Goal: Task Accomplishment & Management: Use online tool/utility

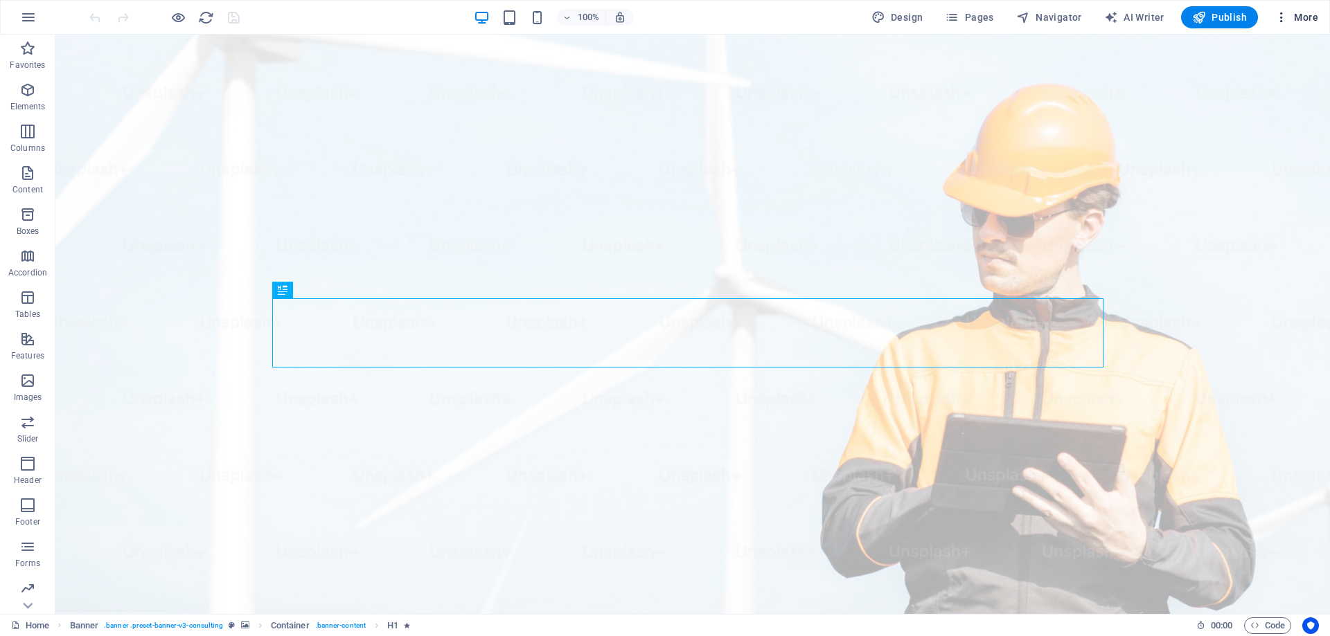
click at [1286, 12] on icon "button" at bounding box center [1281, 17] width 14 height 14
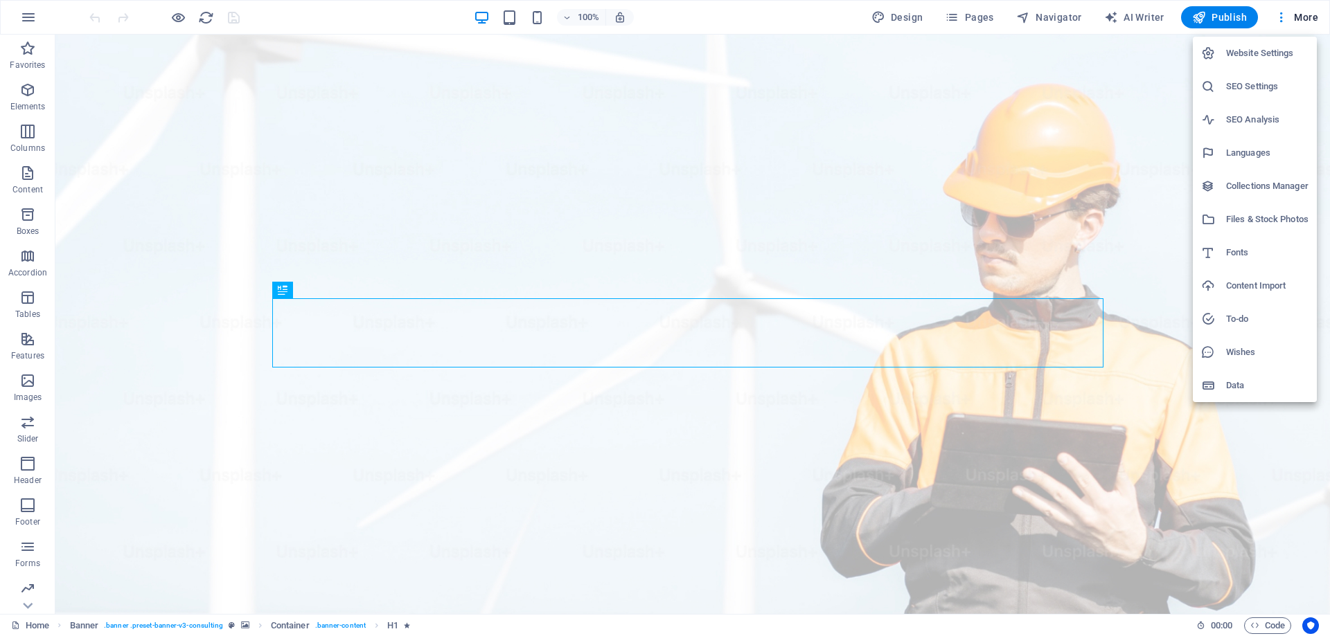
click at [1254, 48] on h6 "Website Settings" at bounding box center [1267, 53] width 82 height 17
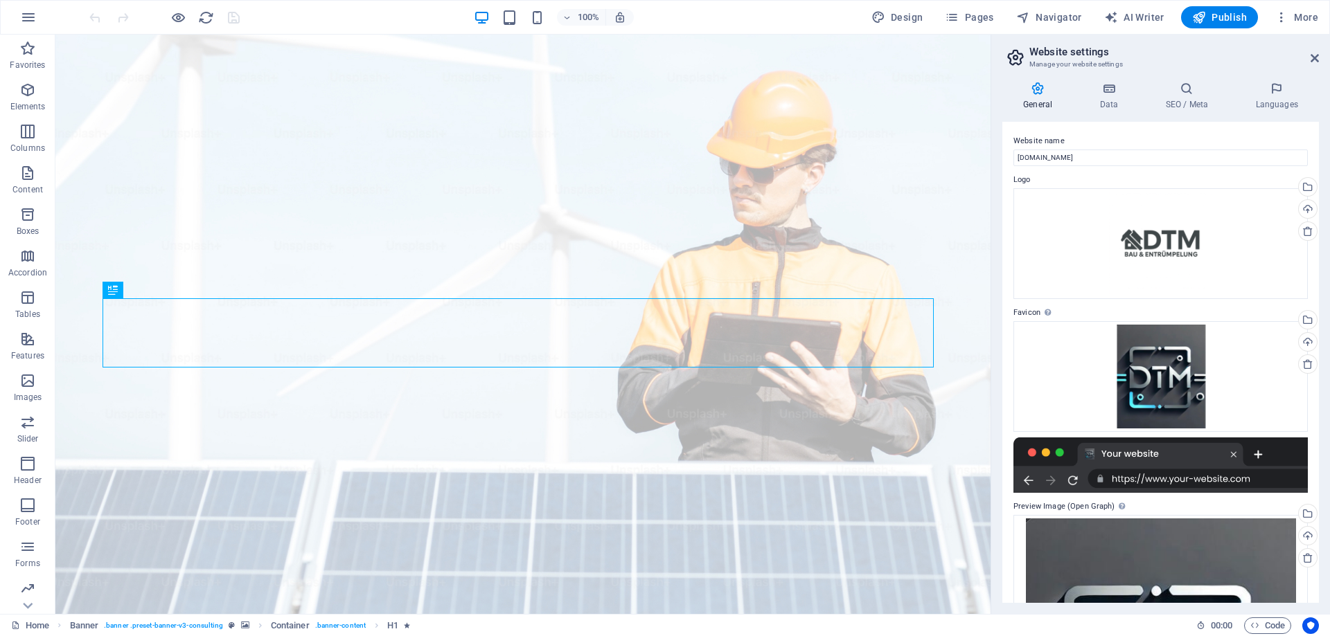
click at [1037, 86] on icon at bounding box center [1037, 89] width 71 height 14
click at [1310, 54] on icon at bounding box center [1314, 58] width 8 height 11
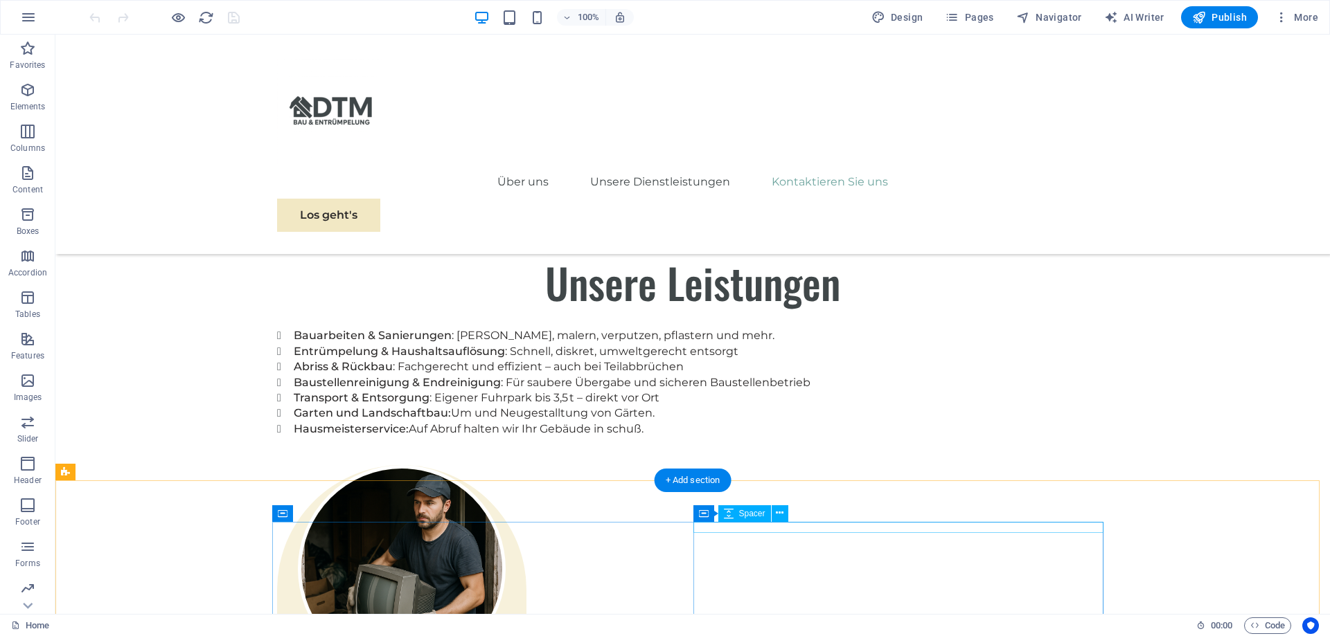
scroll to position [2109, 0]
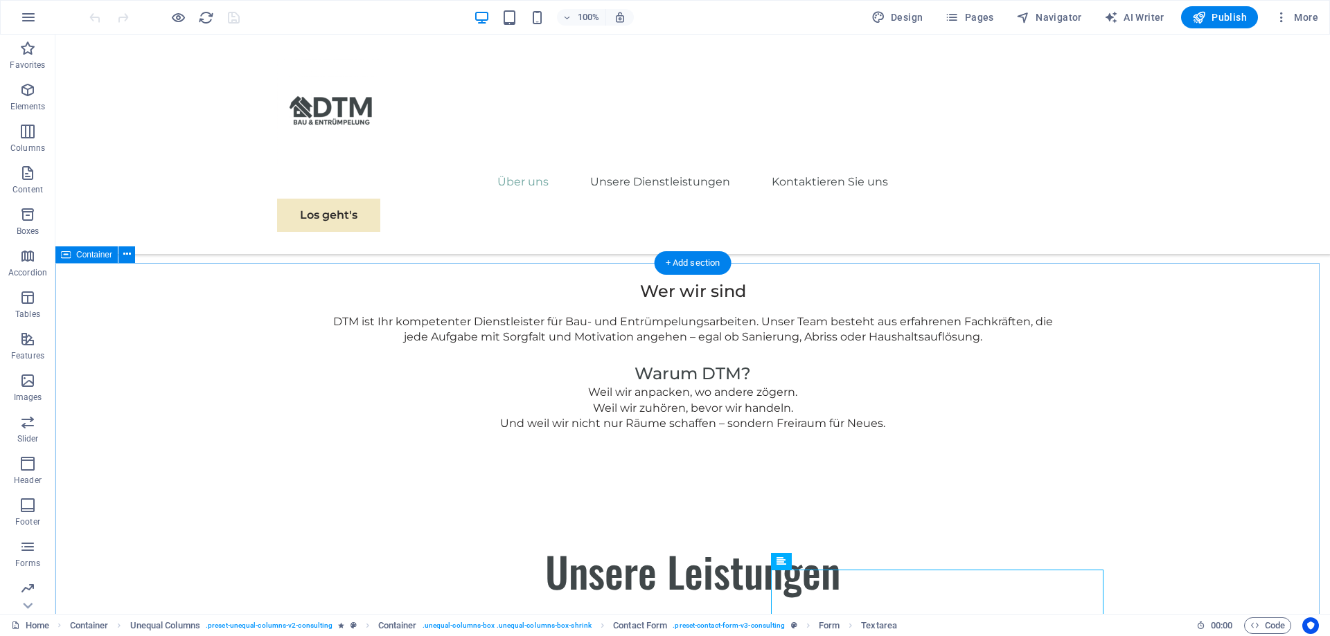
scroll to position [1832, 0]
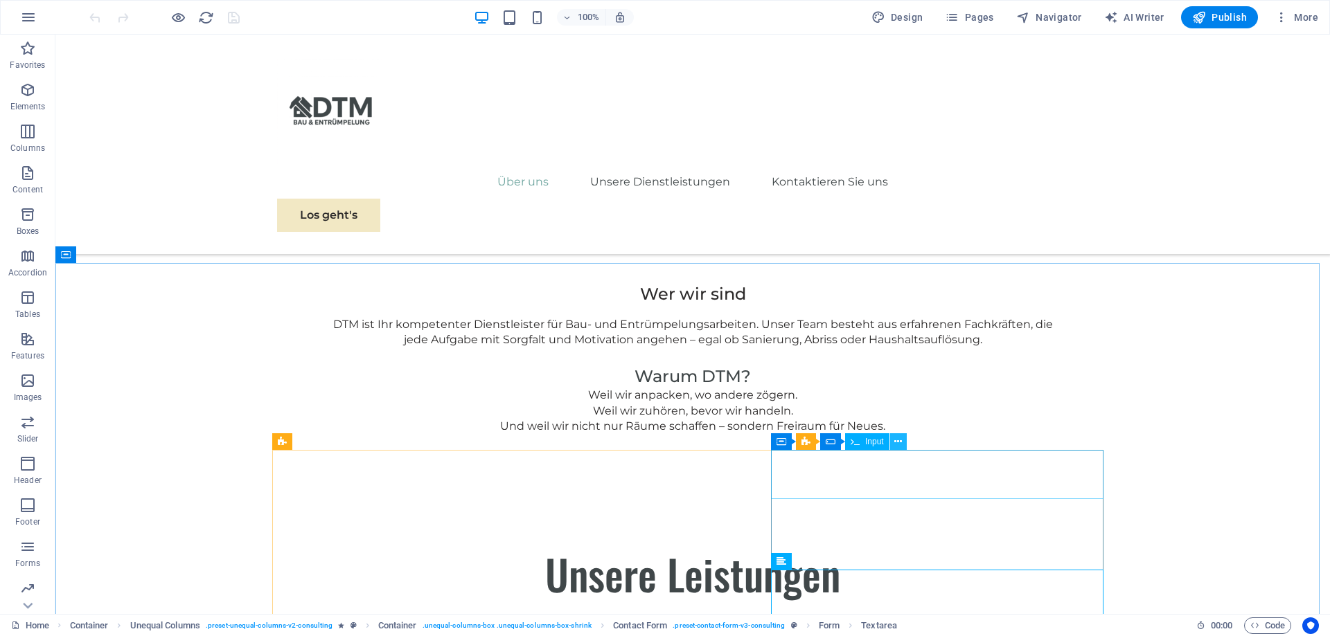
click at [893, 443] on button at bounding box center [898, 442] width 17 height 17
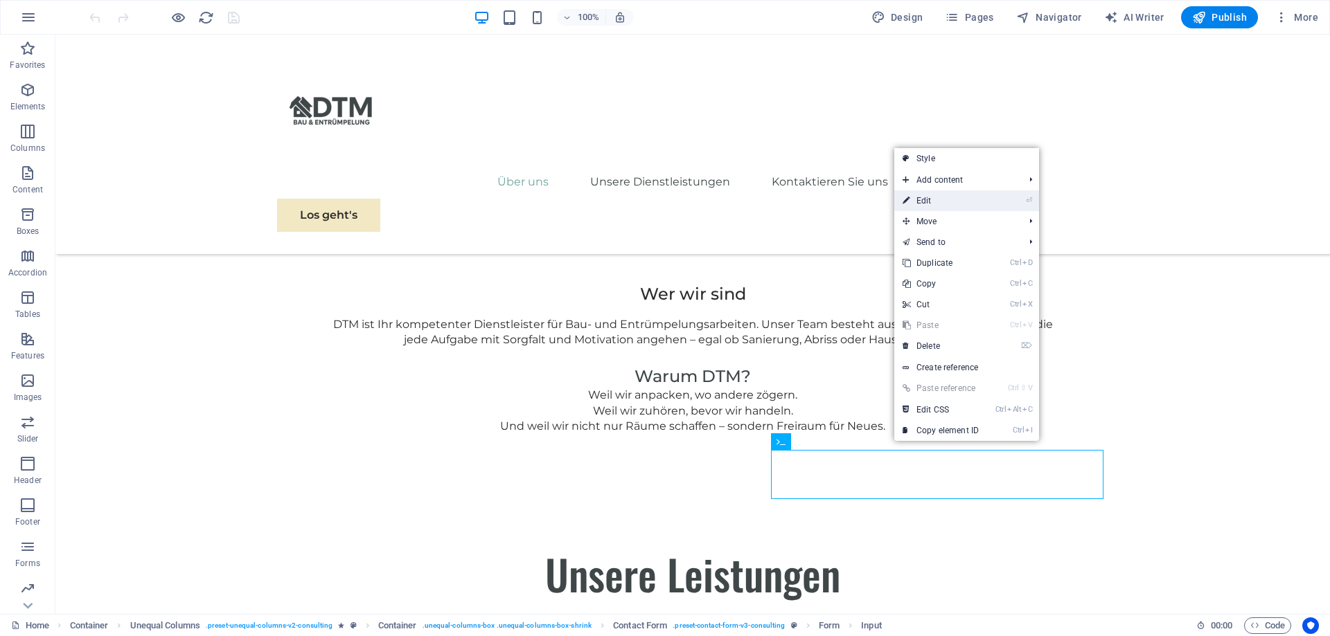
click at [942, 199] on link "⏎ Edit" at bounding box center [940, 200] width 93 height 21
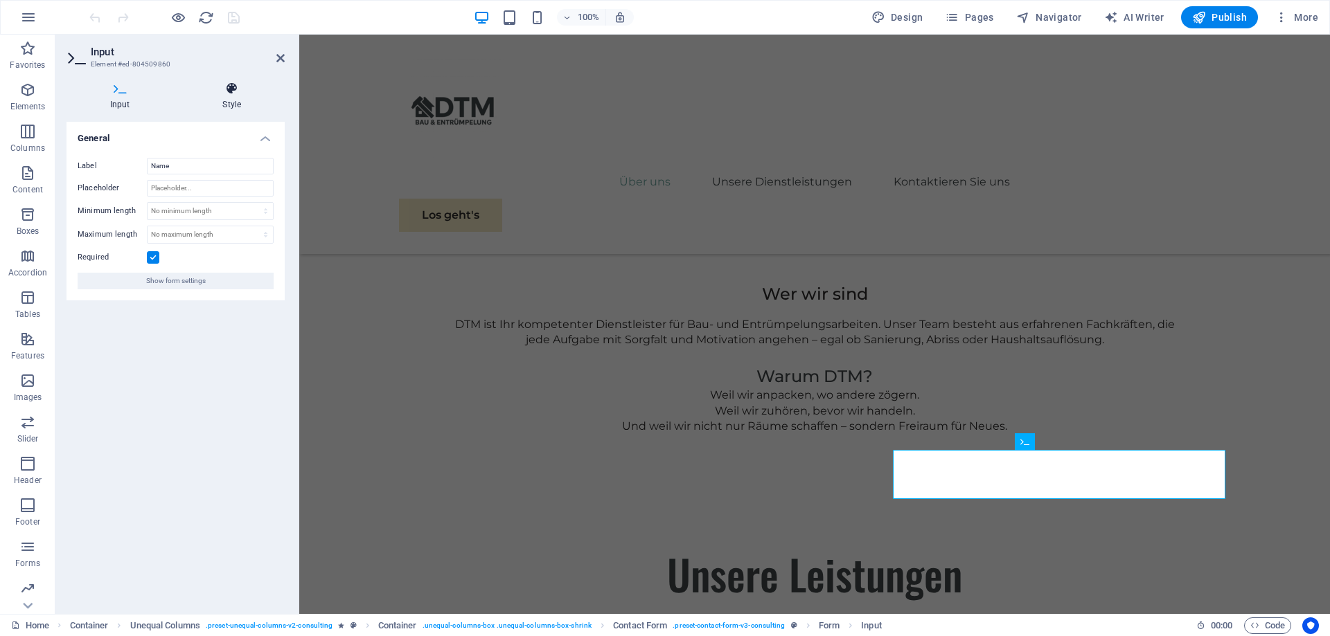
click at [235, 93] on icon at bounding box center [232, 89] width 106 height 14
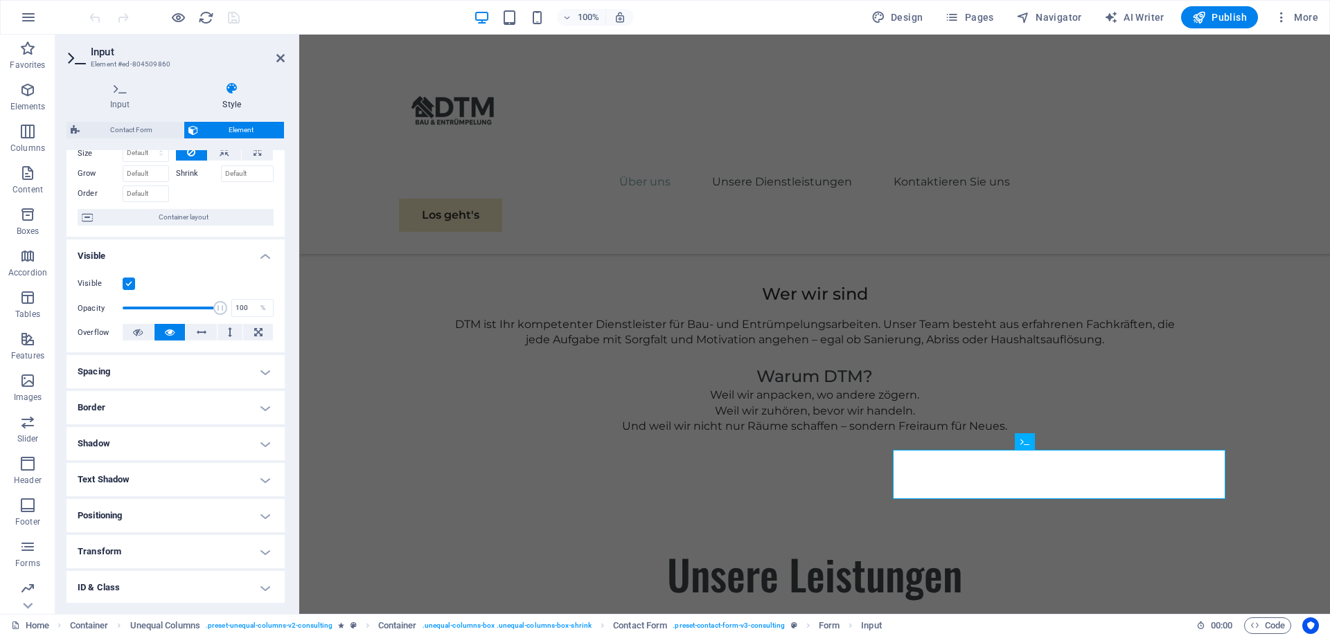
scroll to position [132, 0]
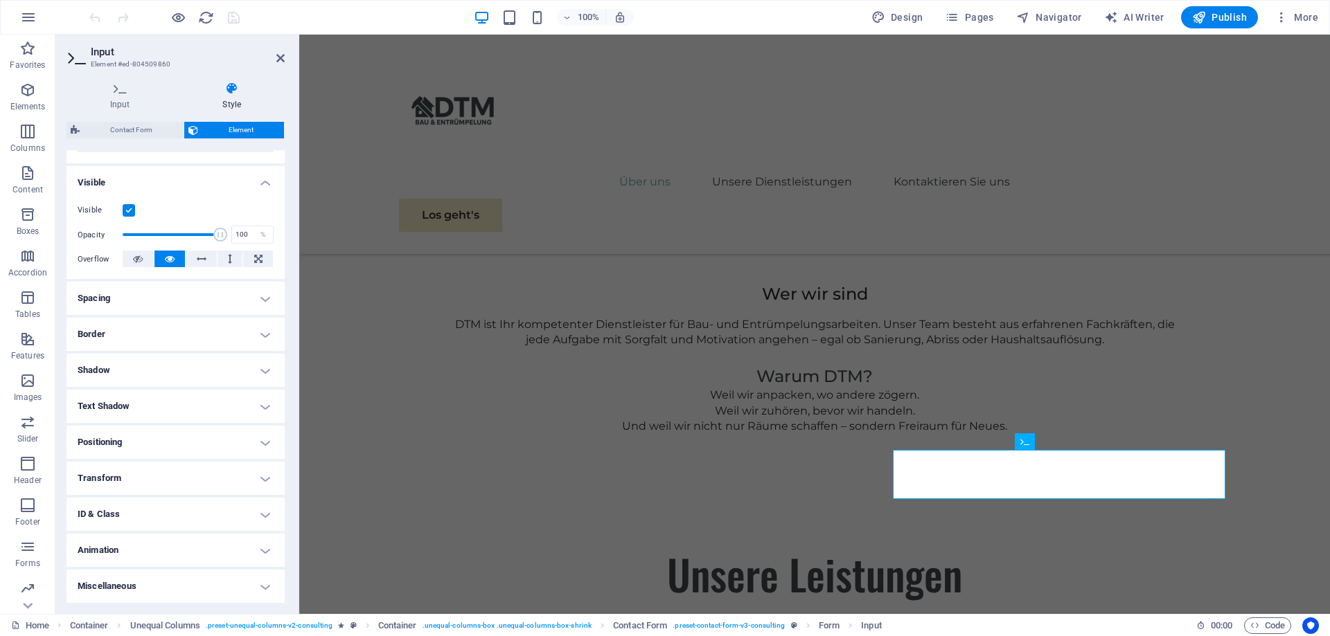
click at [265, 585] on h4 "Miscellaneous" at bounding box center [175, 586] width 218 height 33
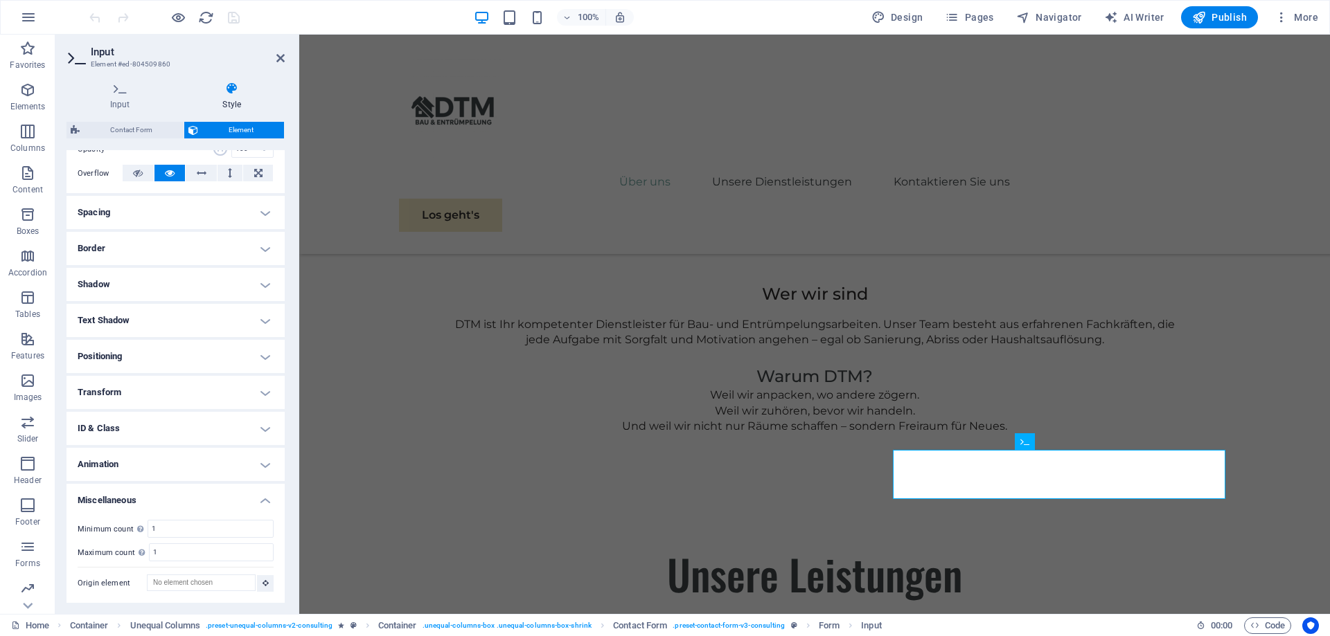
scroll to position [0, 0]
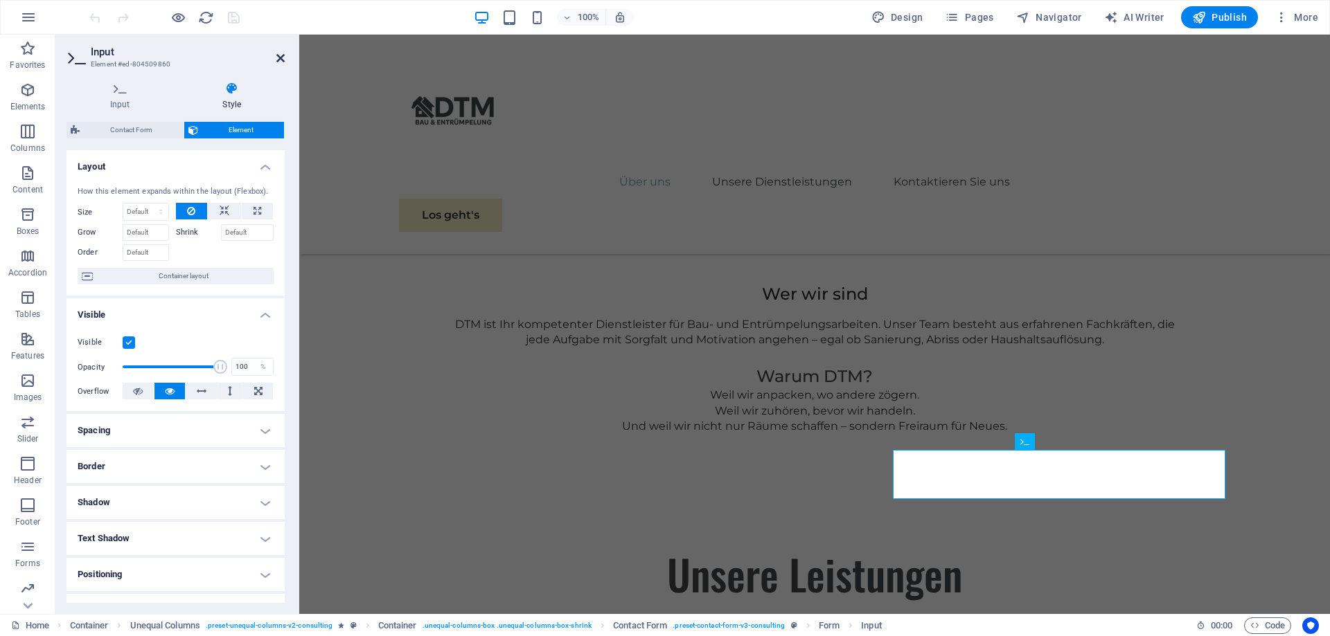
click at [282, 57] on icon at bounding box center [280, 58] width 8 height 11
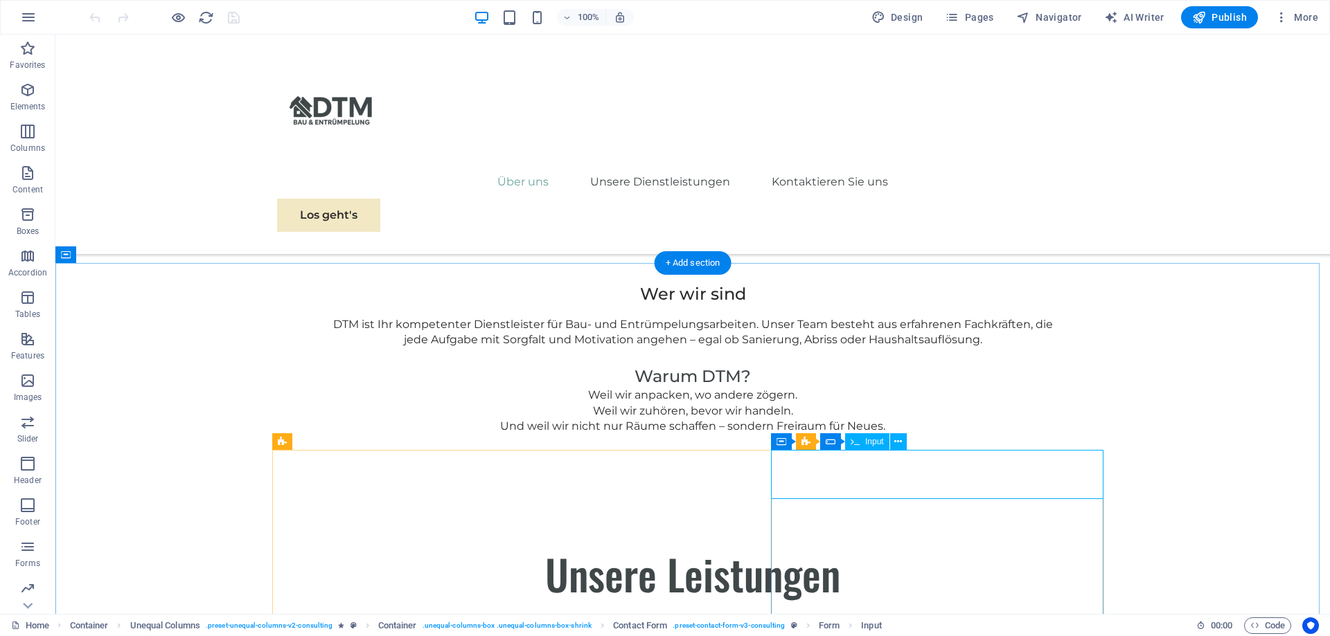
click at [886, 445] on button at bounding box center [881, 442] width 17 height 17
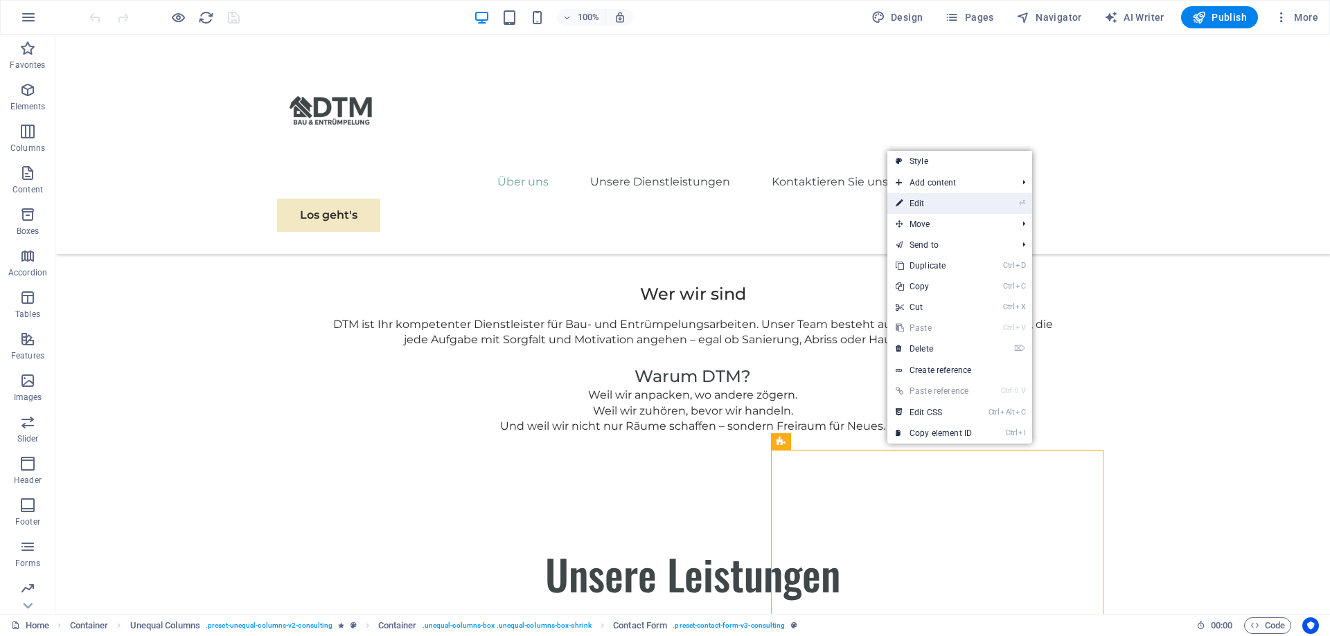
click at [960, 204] on link "⏎ Edit" at bounding box center [933, 203] width 93 height 21
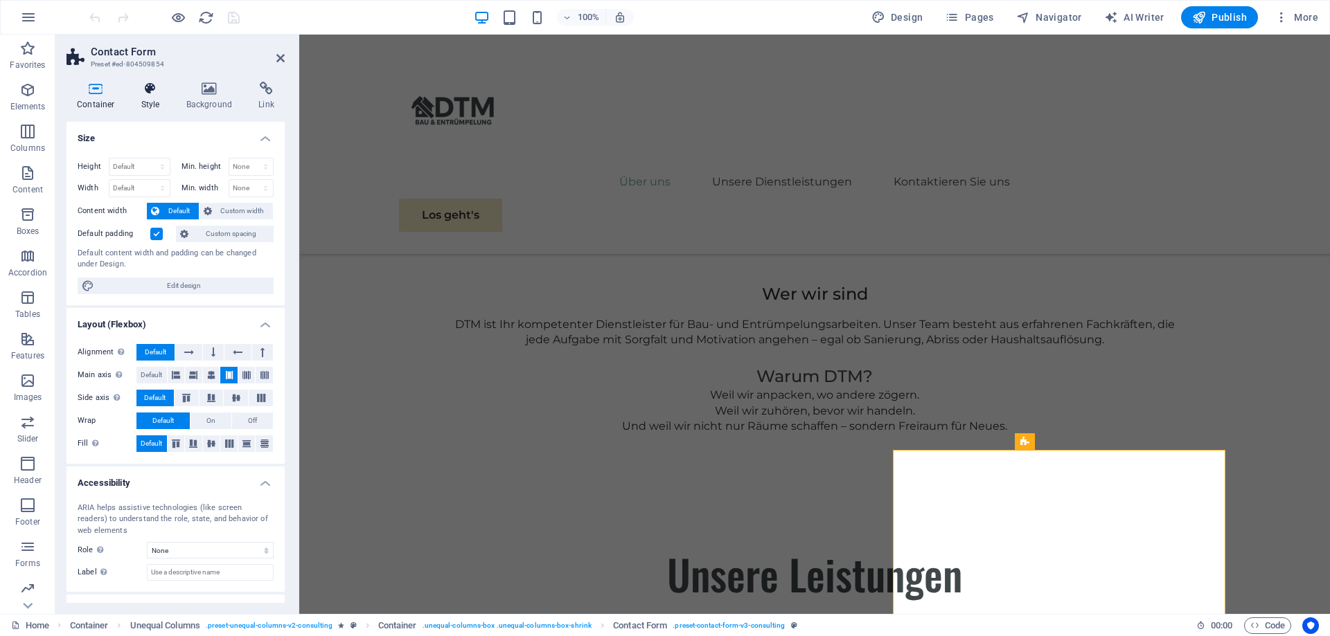
click at [153, 96] on h4 "Style" at bounding box center [153, 96] width 45 height 29
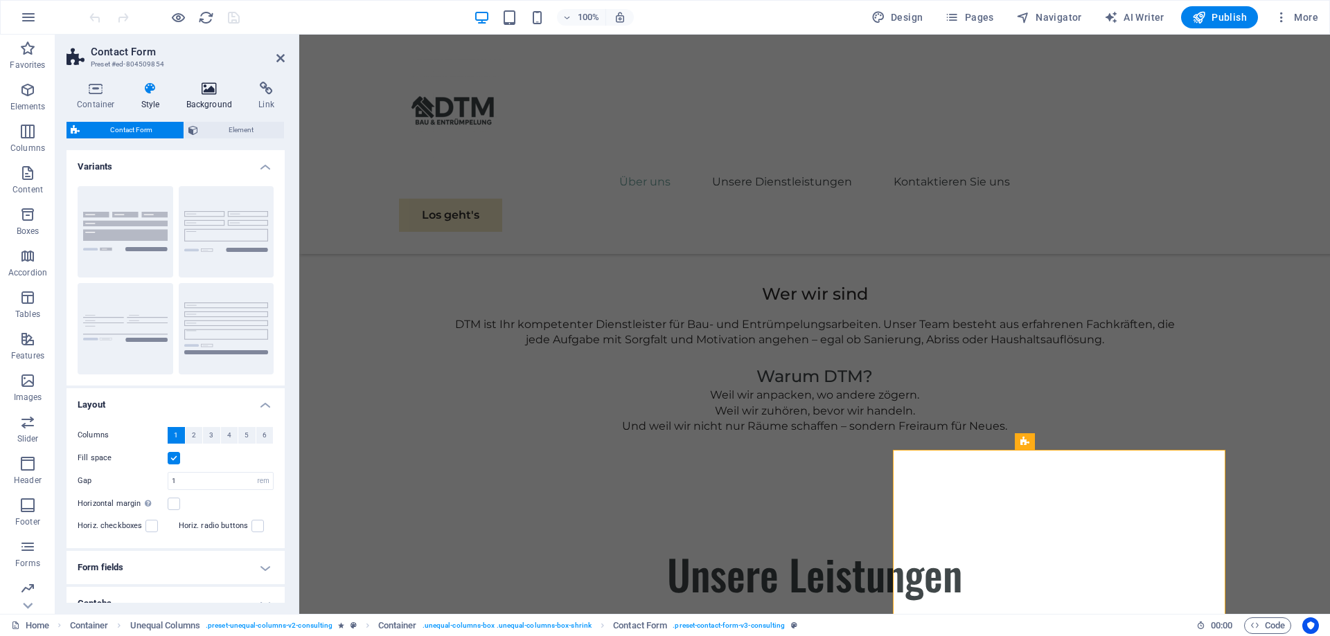
click at [208, 93] on icon at bounding box center [209, 89] width 67 height 14
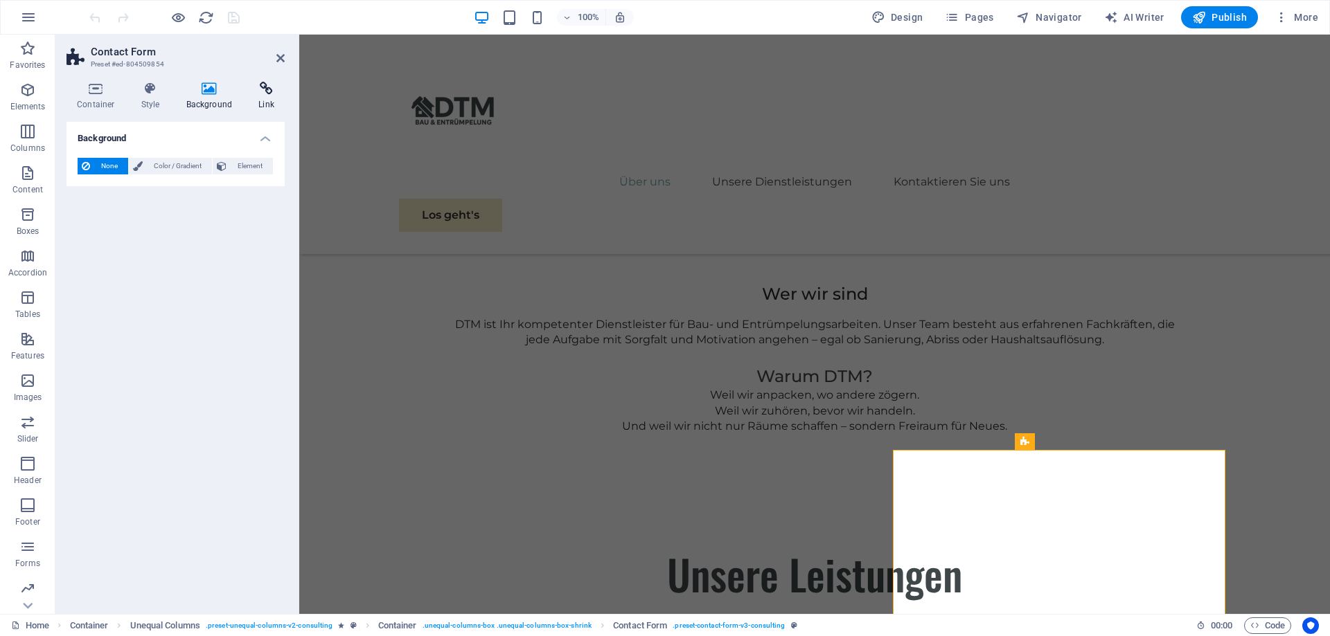
click at [251, 94] on icon at bounding box center [266, 89] width 37 height 14
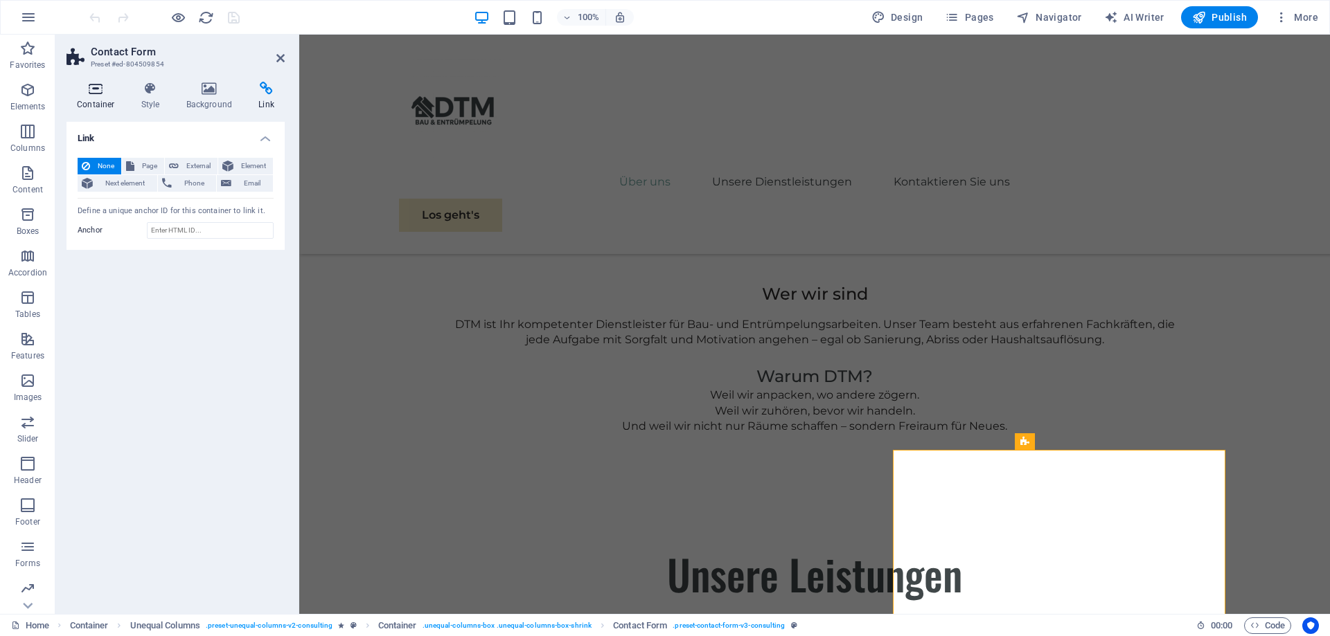
click at [92, 99] on h4 "Container" at bounding box center [98, 96] width 64 height 29
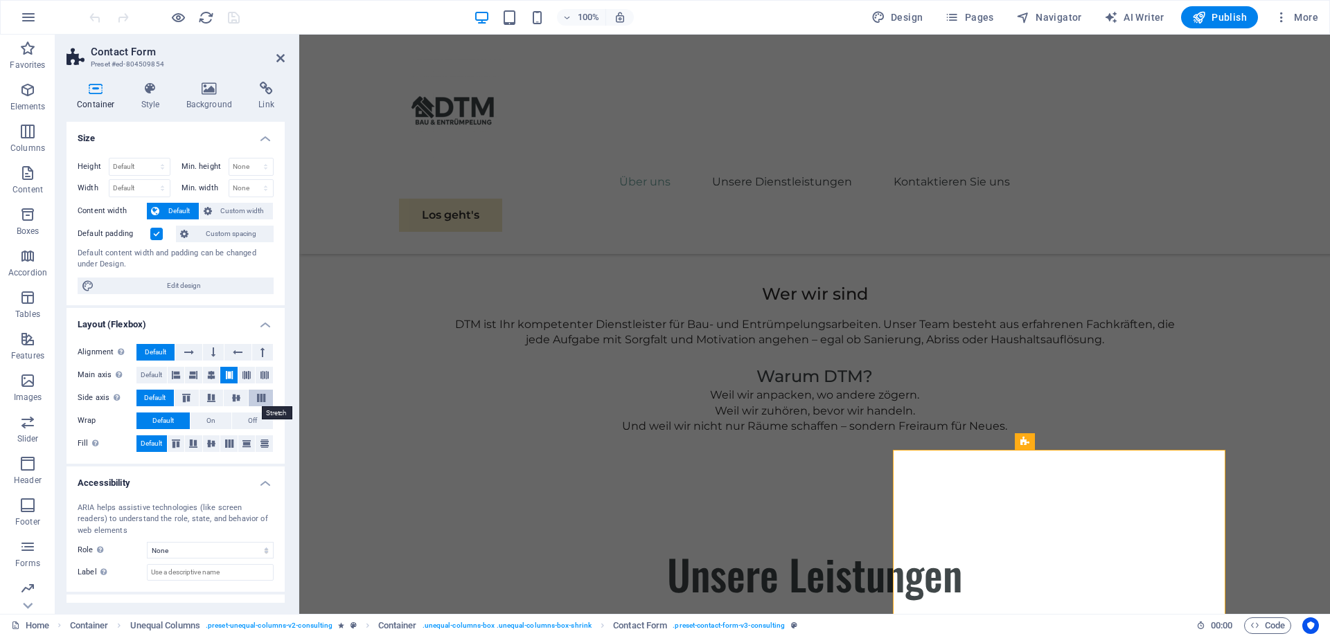
scroll to position [55, 0]
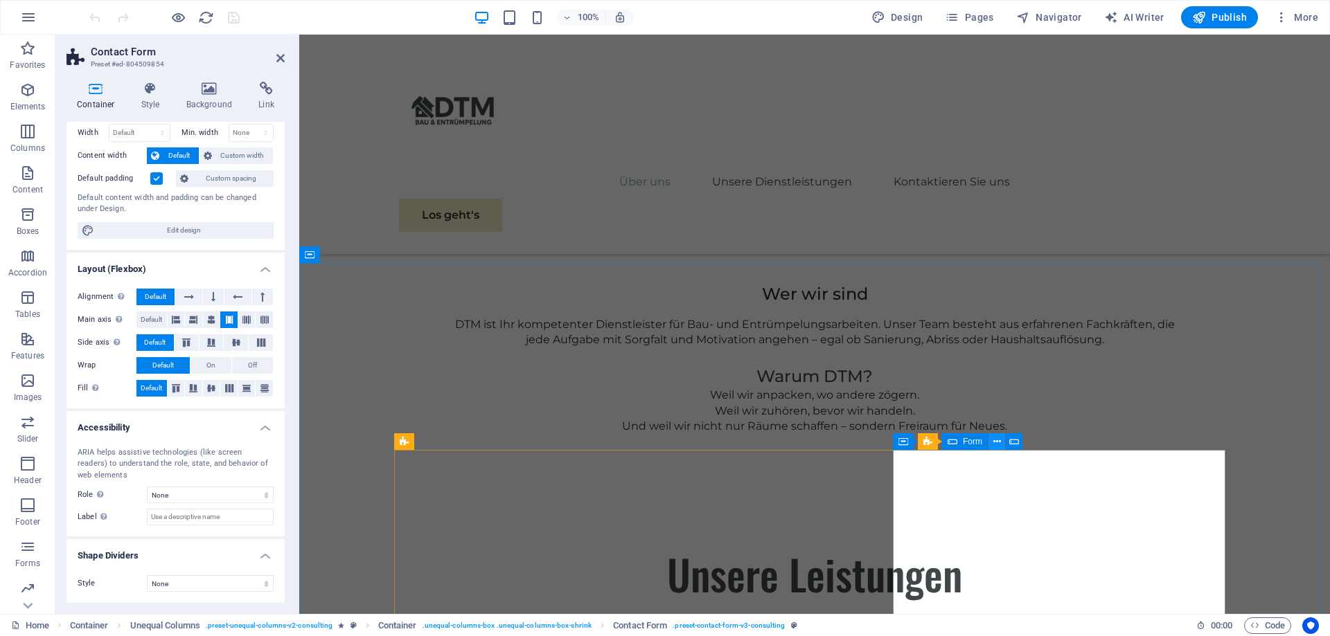
click at [995, 442] on icon at bounding box center [997, 442] width 8 height 15
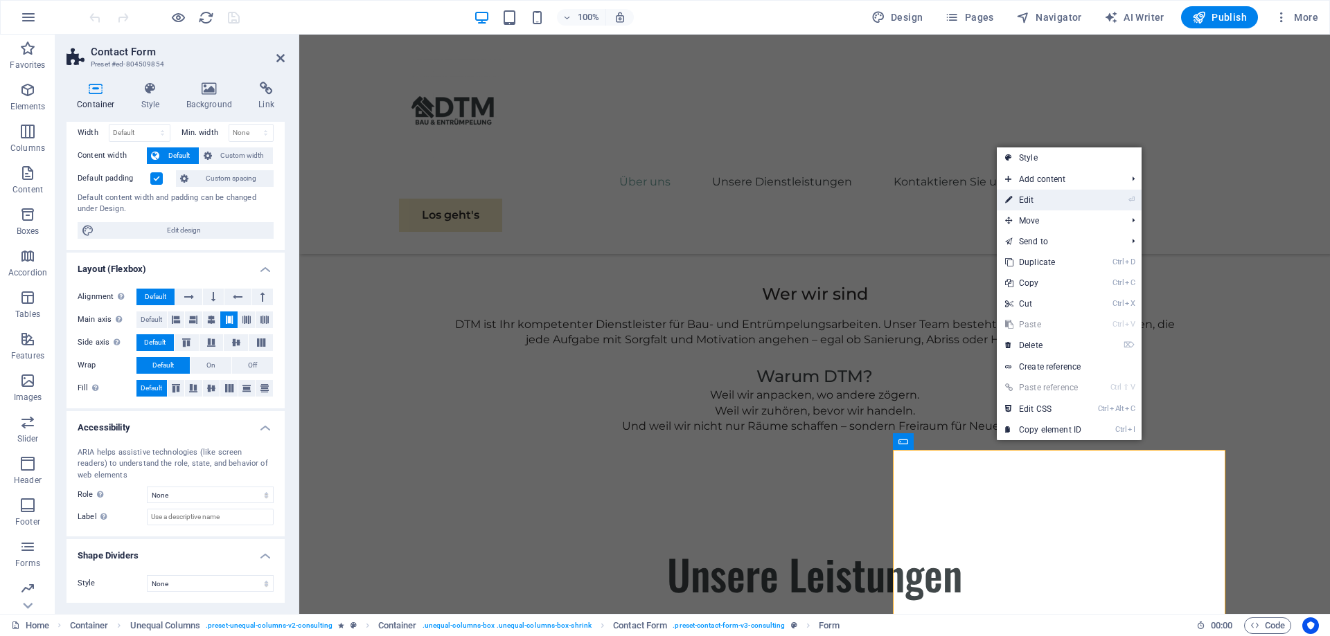
click at [1081, 208] on link "⏎ Edit" at bounding box center [1043, 200] width 93 height 21
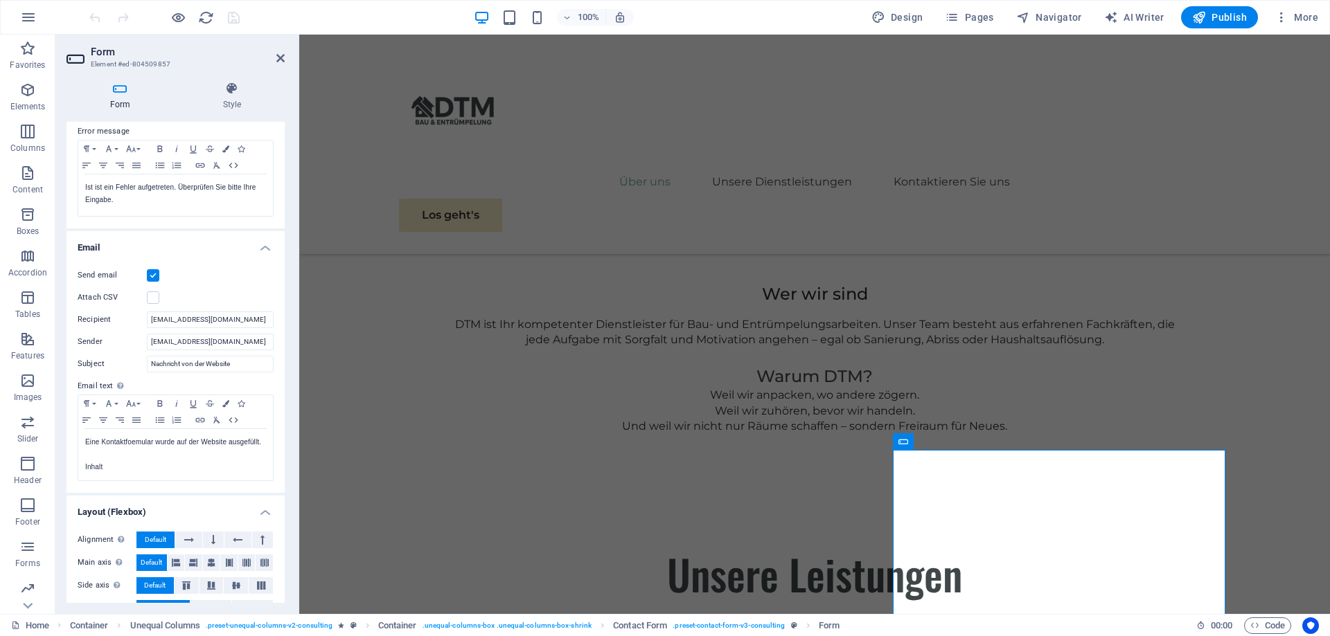
scroll to position [224, 0]
